Goal: Understand process/instructions: Learn how to perform a task or action

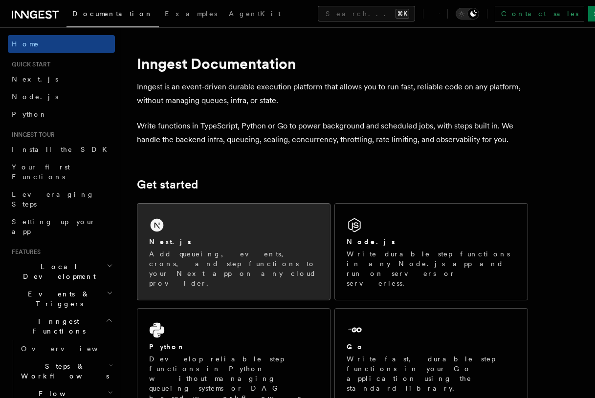
click at [214, 234] on div "Next.js Add queueing, events, crons, and step functions to your Next app on any…" at bounding box center [233, 252] width 193 height 96
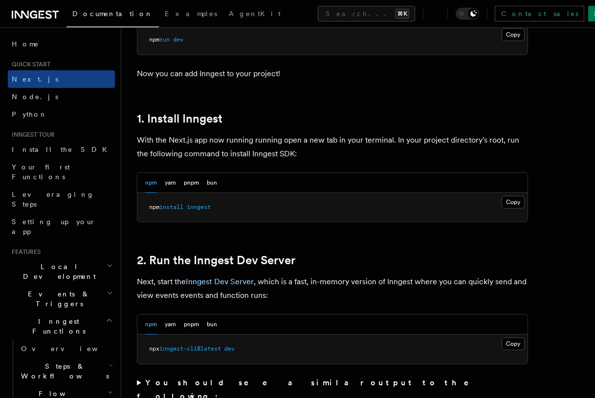
scroll to position [472, 0]
copy span "npm install inngest"
drag, startPoint x: 225, startPoint y: 205, endPoint x: 133, endPoint y: 199, distance: 91.6
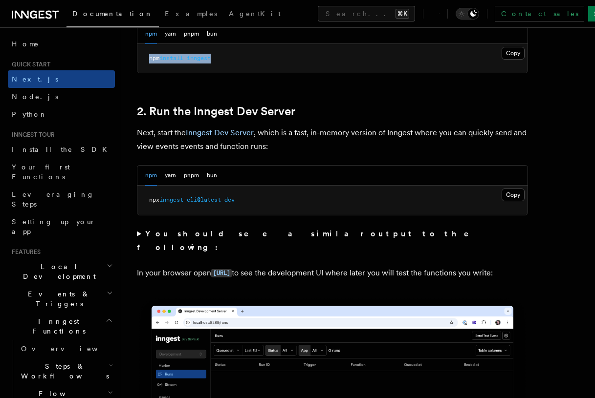
scroll to position [625, 0]
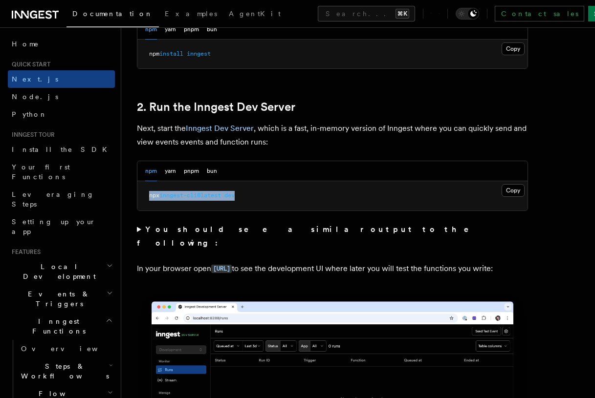
copy span "npx inngest-cli@latest dev"
drag, startPoint x: 244, startPoint y: 195, endPoint x: 128, endPoint y: 199, distance: 116.4
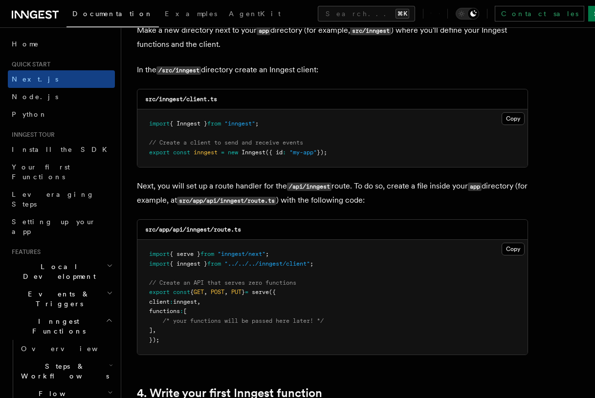
scroll to position [1253, 0]
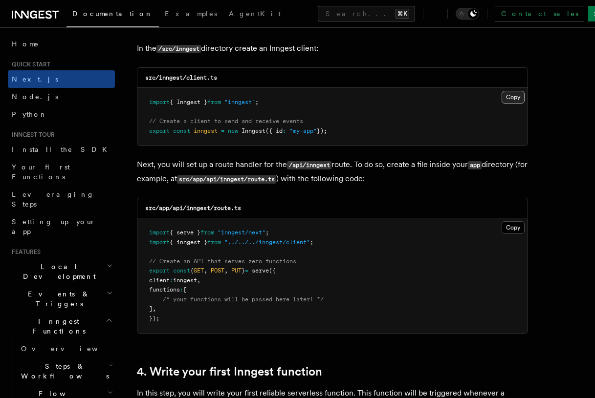
click at [511, 96] on button "Copy Copied" at bounding box center [513, 97] width 23 height 13
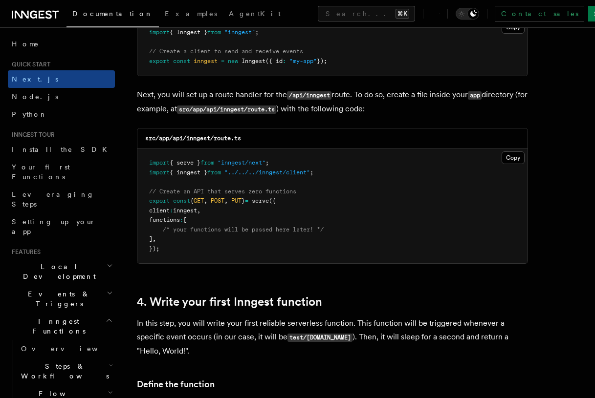
scroll to position [1324, 0]
click at [506, 157] on button "Copy Copied" at bounding box center [513, 157] width 23 height 13
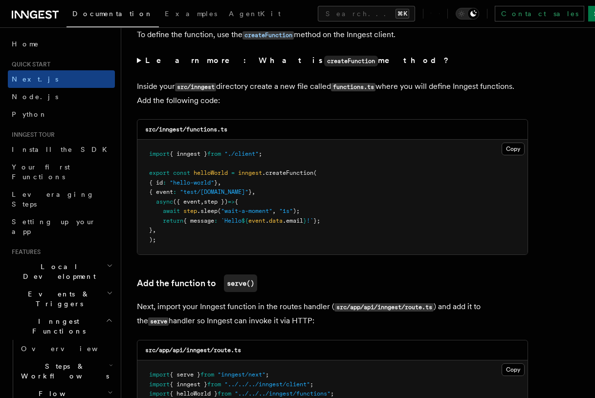
scroll to position [1709, 0]
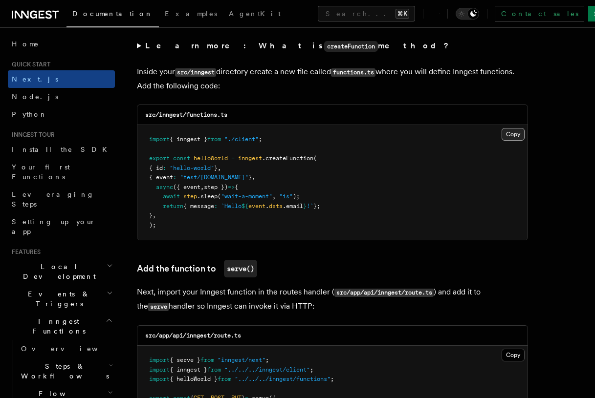
click at [509, 138] on button "Copy Copied" at bounding box center [513, 134] width 23 height 13
